Goal: Information Seeking & Learning: Learn about a topic

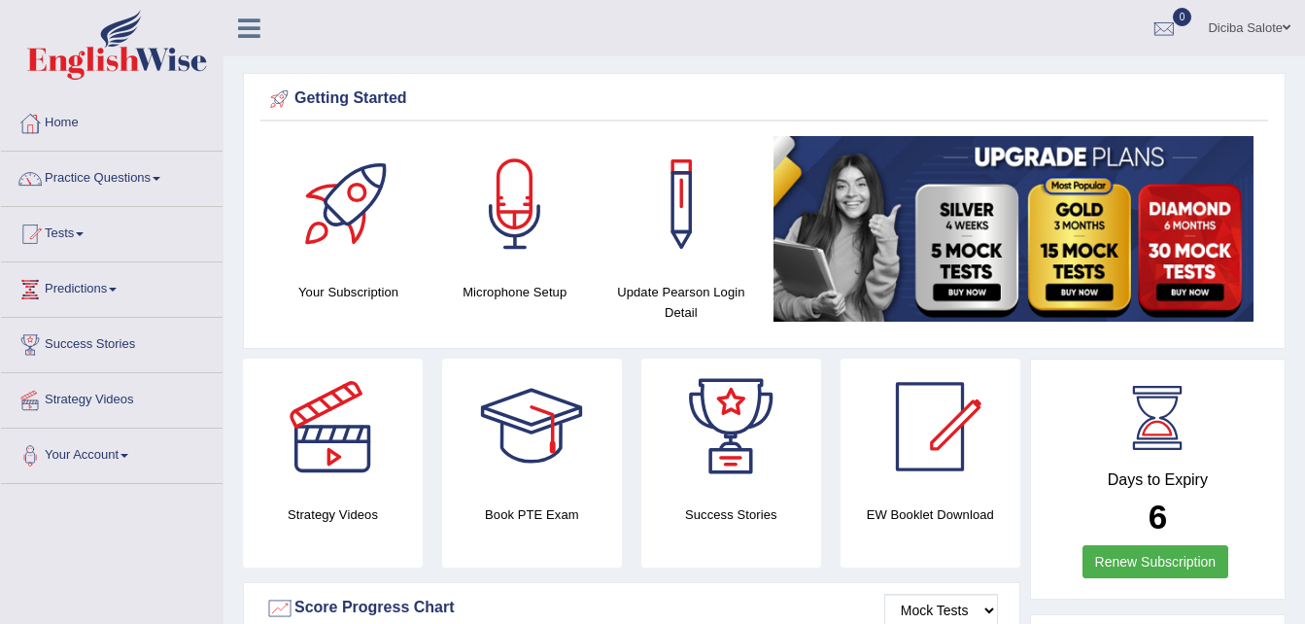
click at [86, 231] on link "Tests" at bounding box center [112, 231] width 222 height 49
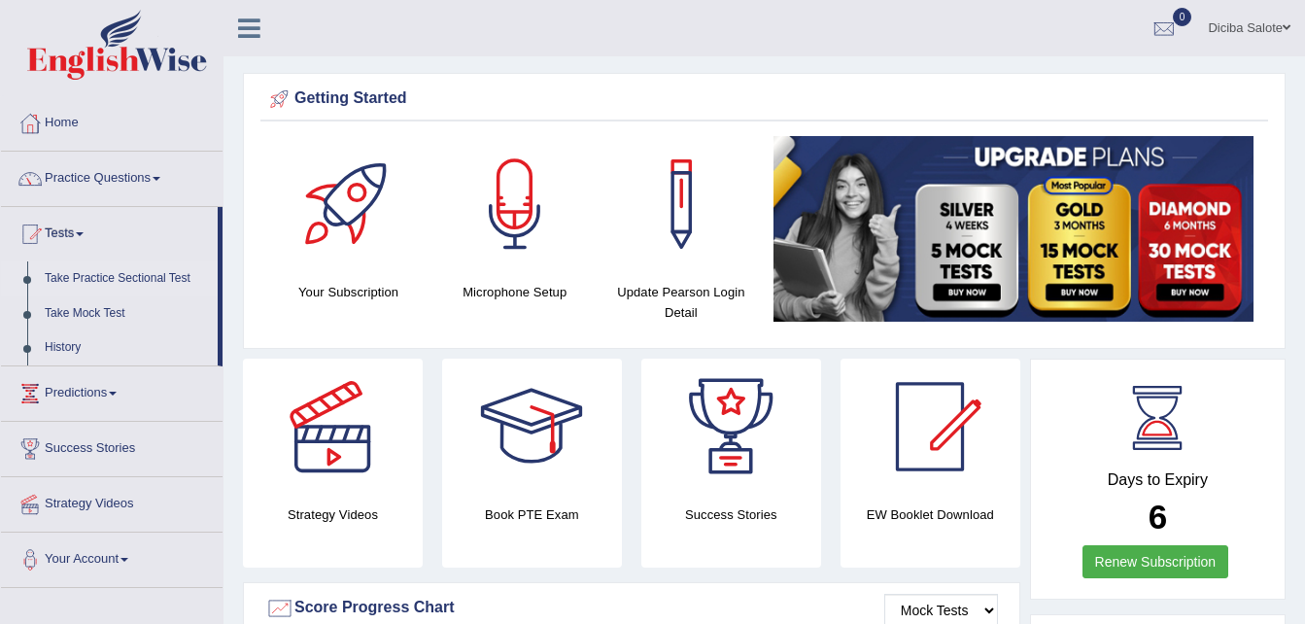
click at [109, 275] on link "Take Practice Sectional Test" at bounding box center [127, 278] width 182 height 35
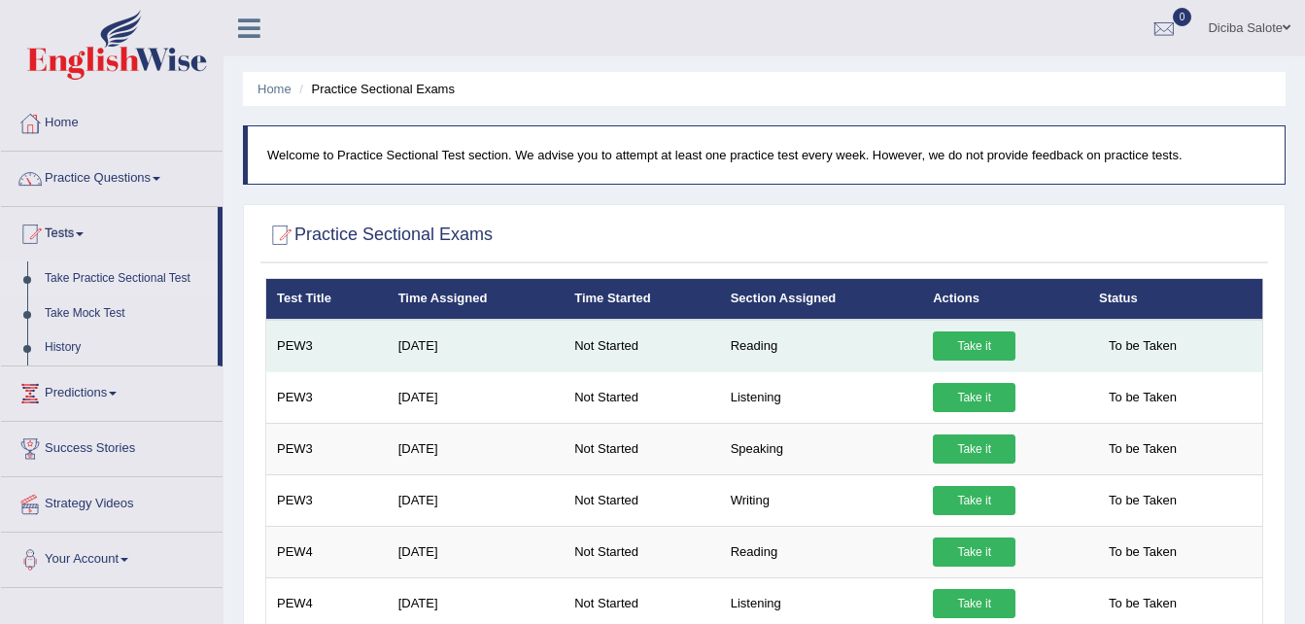
click at [973, 345] on link "Take it" at bounding box center [974, 345] width 83 height 29
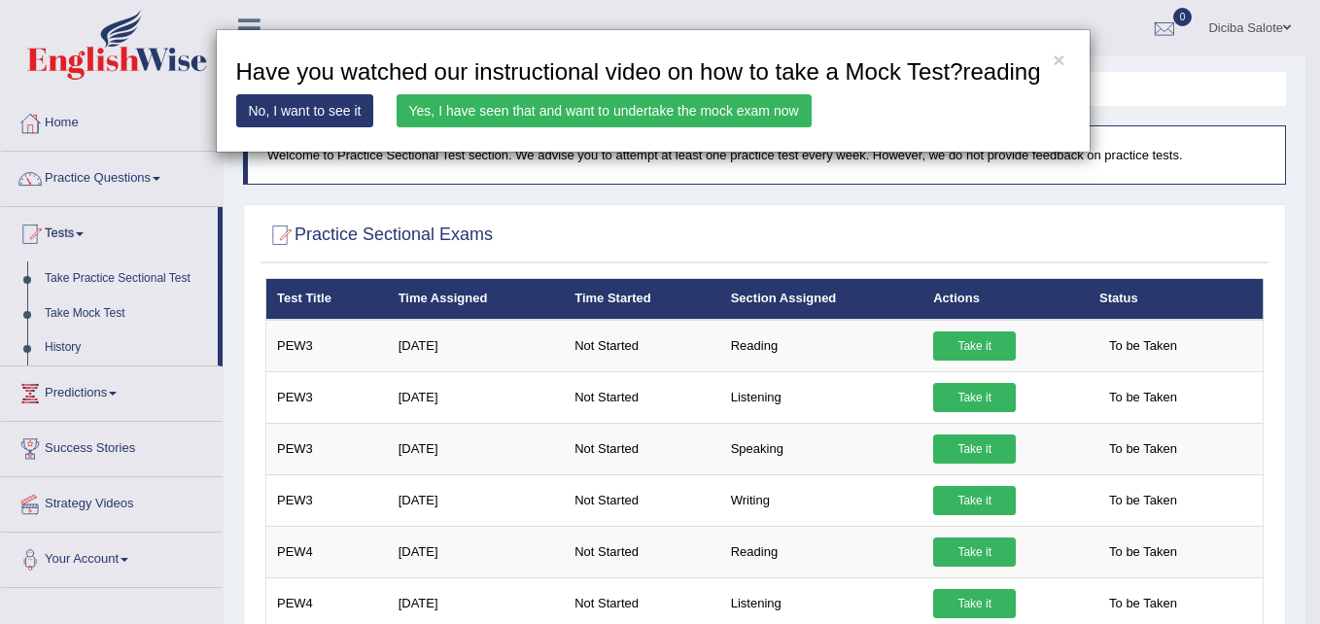
click at [348, 101] on link "No, I want to see it" at bounding box center [305, 110] width 138 height 33
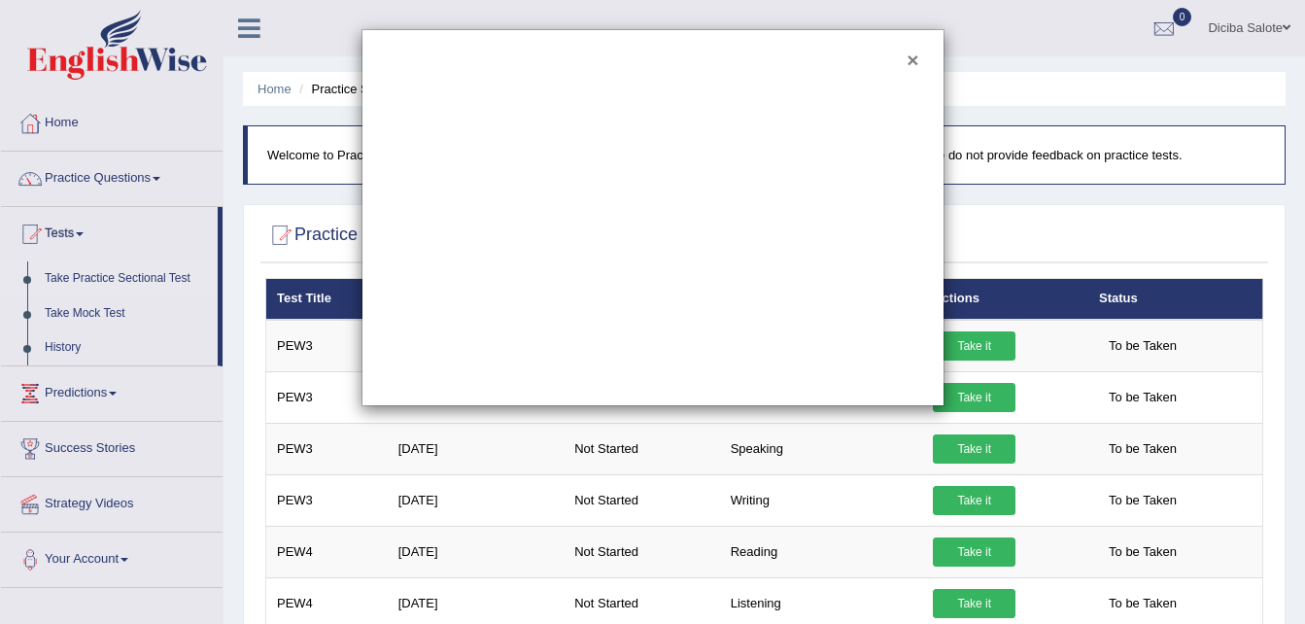
click at [910, 53] on button "×" at bounding box center [913, 60] width 12 height 20
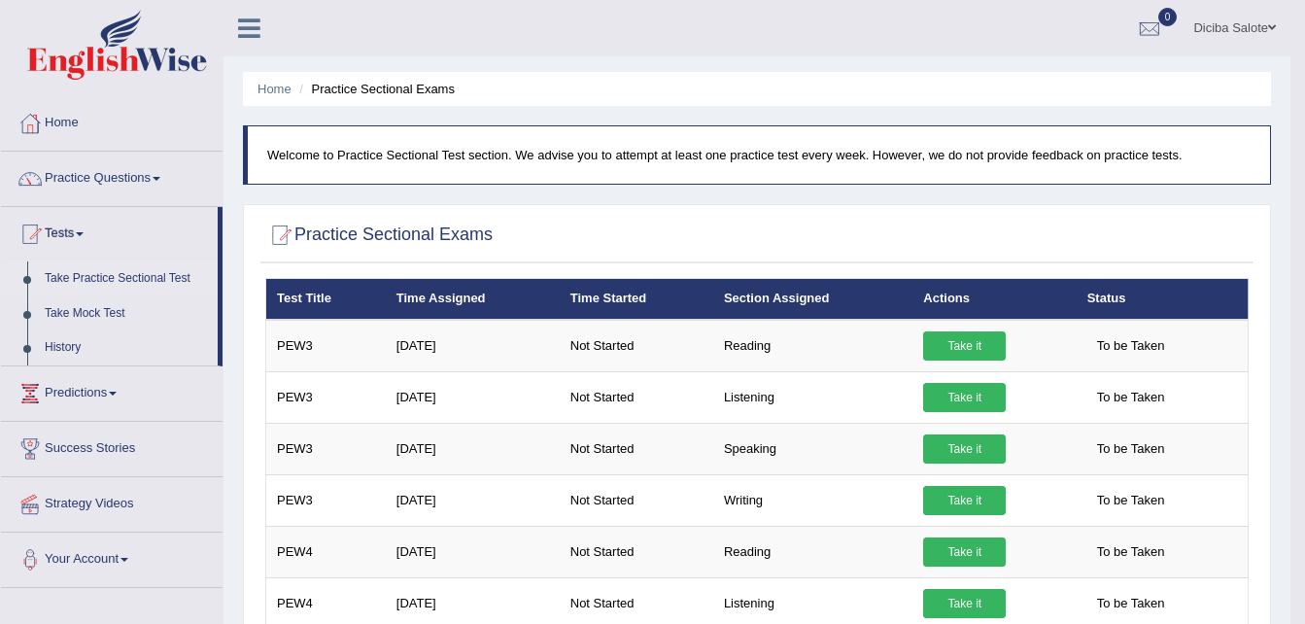
click at [162, 173] on link "Practice Questions" at bounding box center [112, 176] width 222 height 49
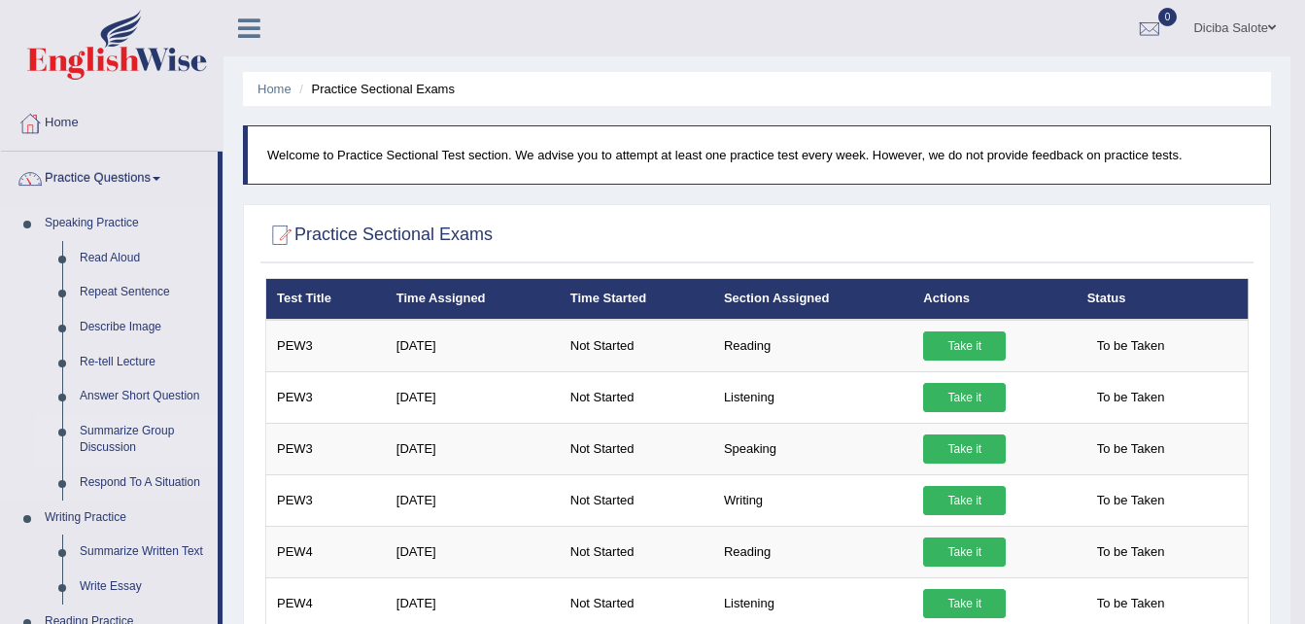
click at [139, 439] on link "Summarize Group Discussion" at bounding box center [144, 440] width 147 height 52
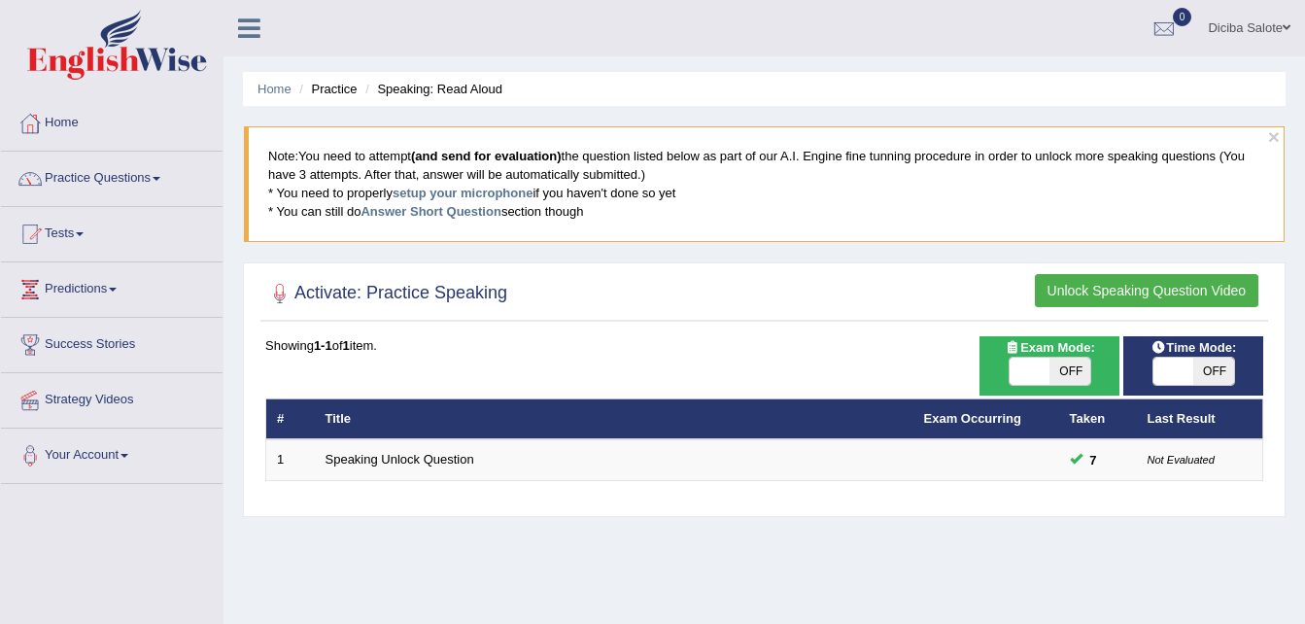
click at [156, 174] on link "Practice Questions" at bounding box center [112, 176] width 222 height 49
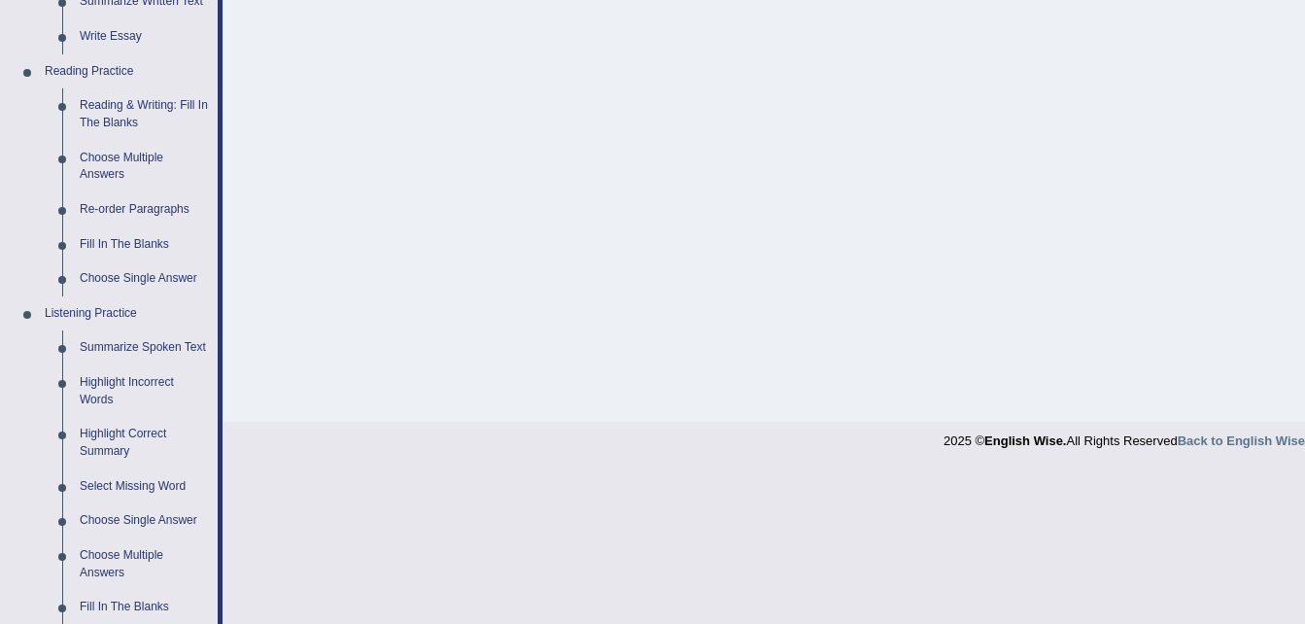
scroll to position [557, 0]
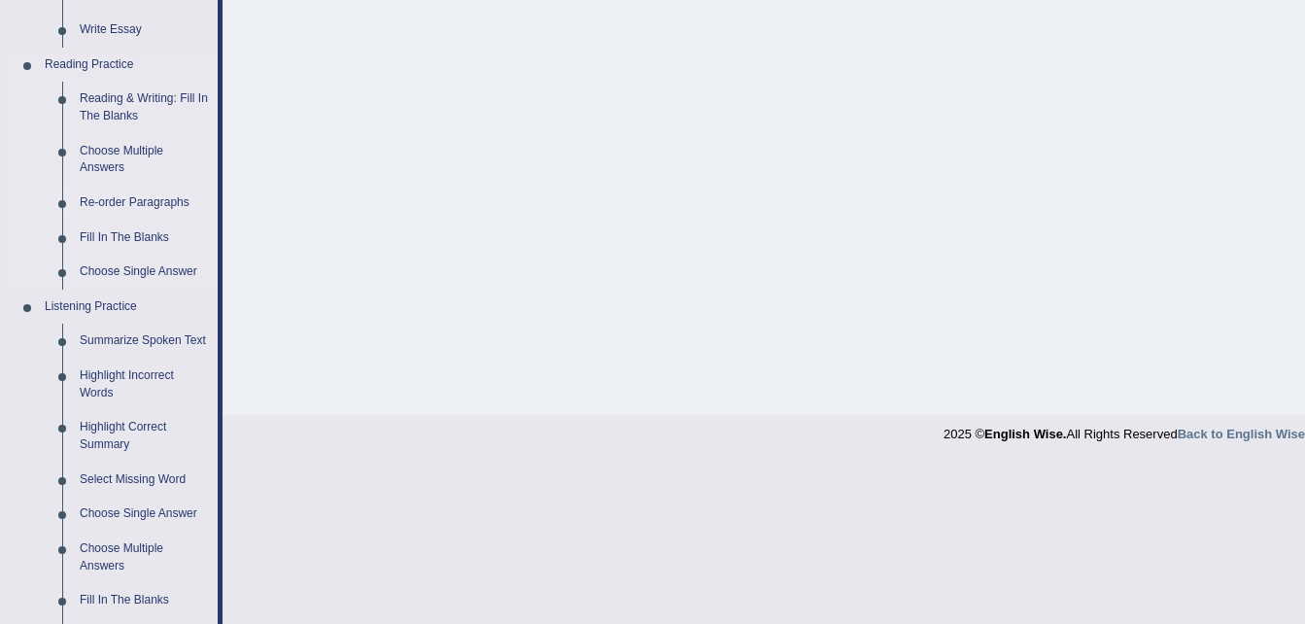
click at [97, 198] on link "Re-order Paragraphs" at bounding box center [144, 203] width 147 height 35
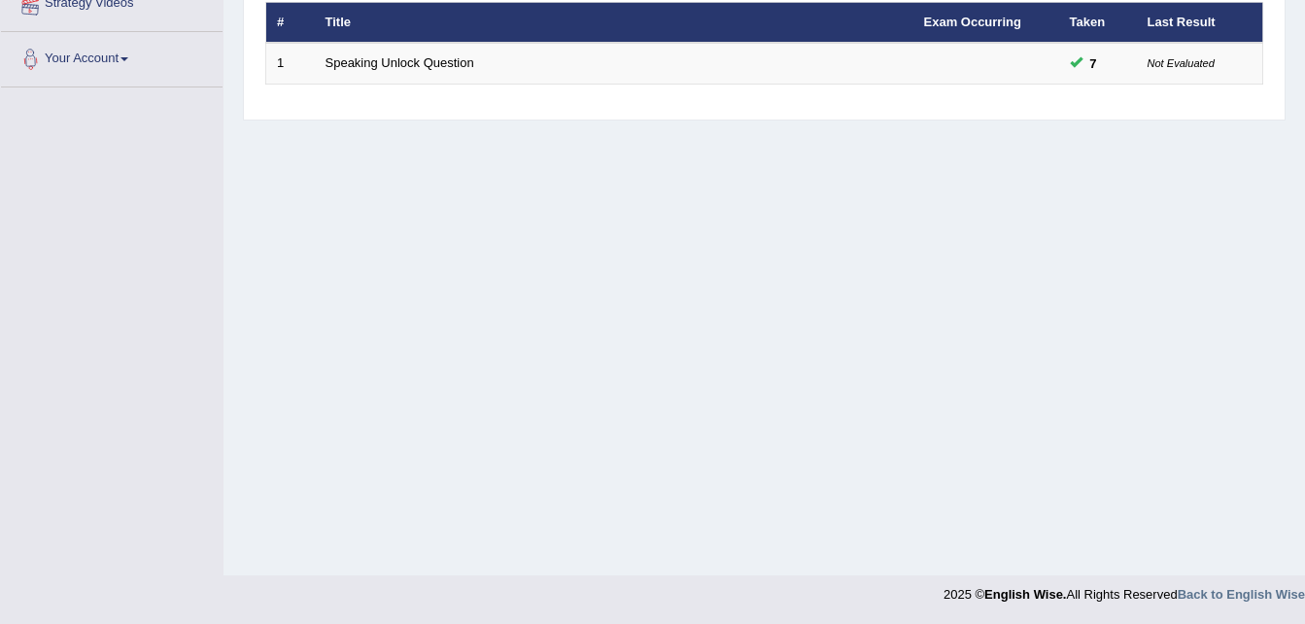
scroll to position [346, 0]
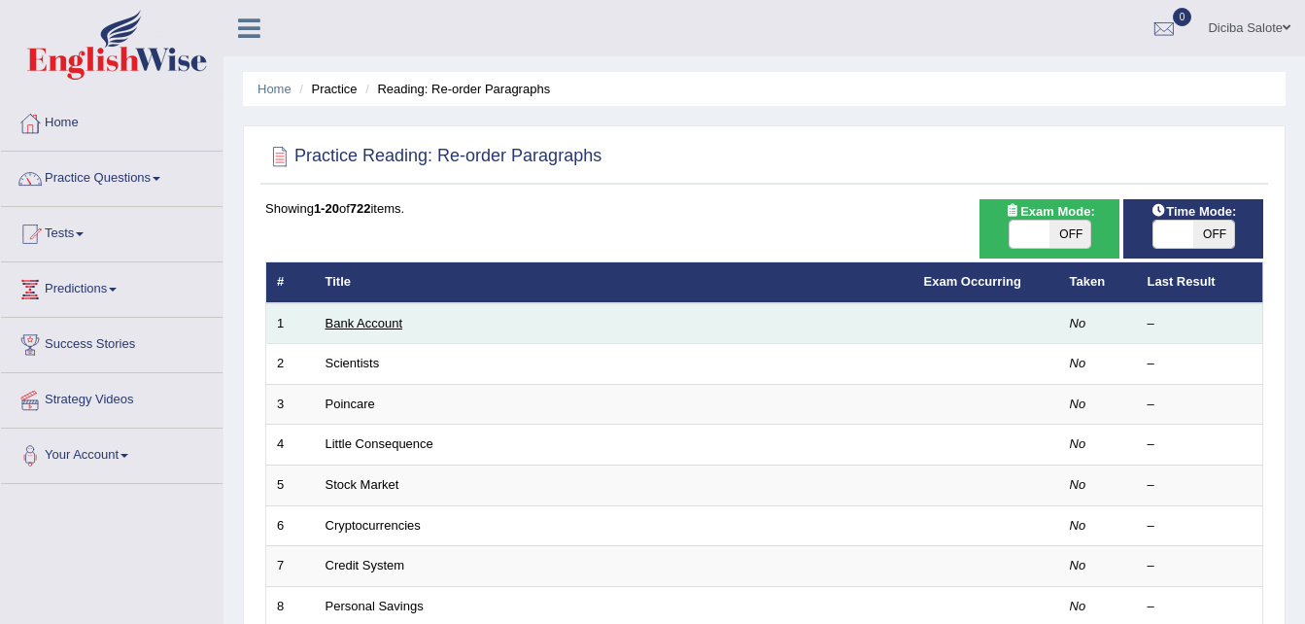
click at [361, 322] on link "Bank Account" at bounding box center [365, 323] width 78 height 15
